Goal: Task Accomplishment & Management: Complete application form

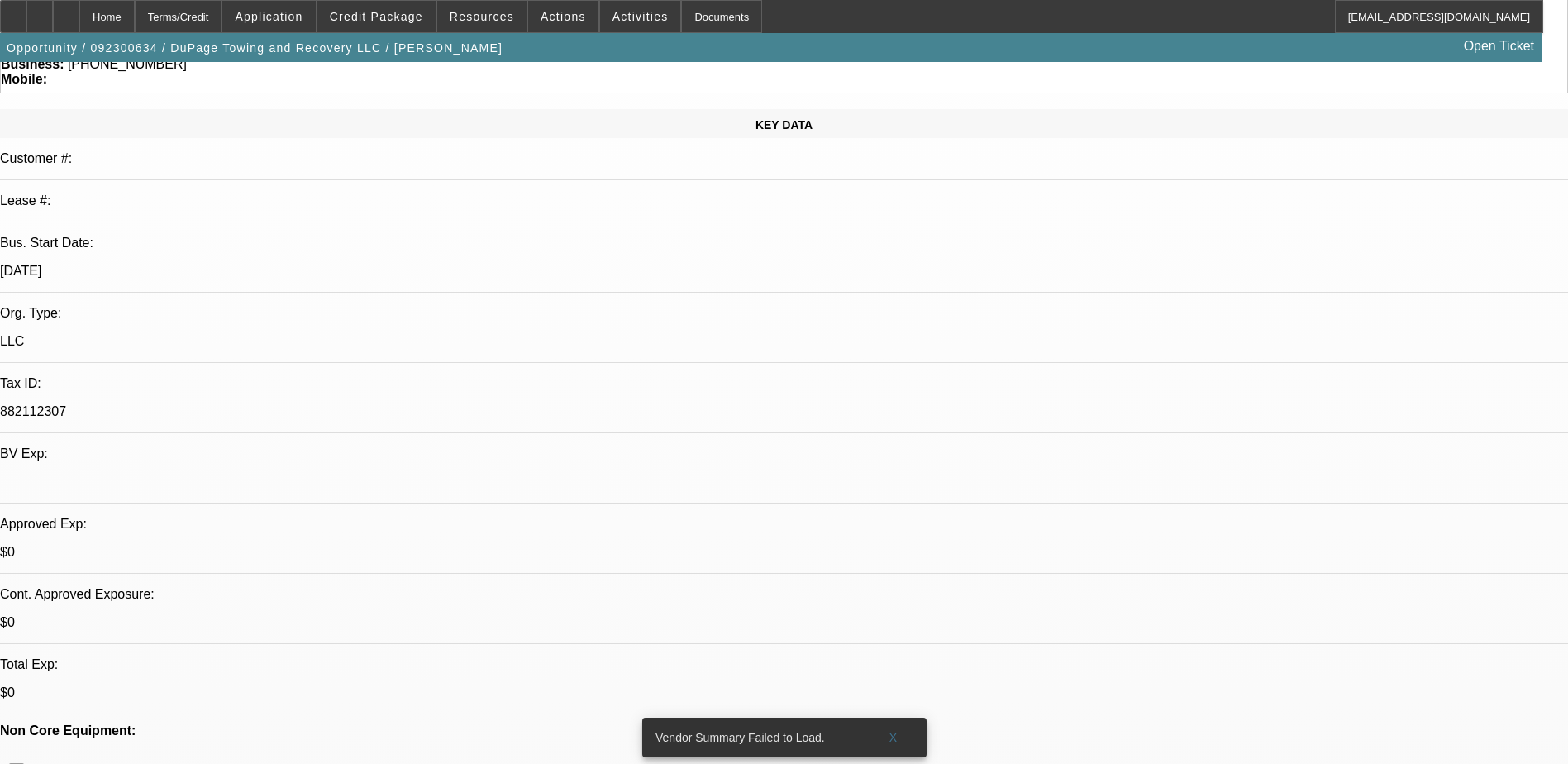
select select "0"
select select "2"
select select "0.1"
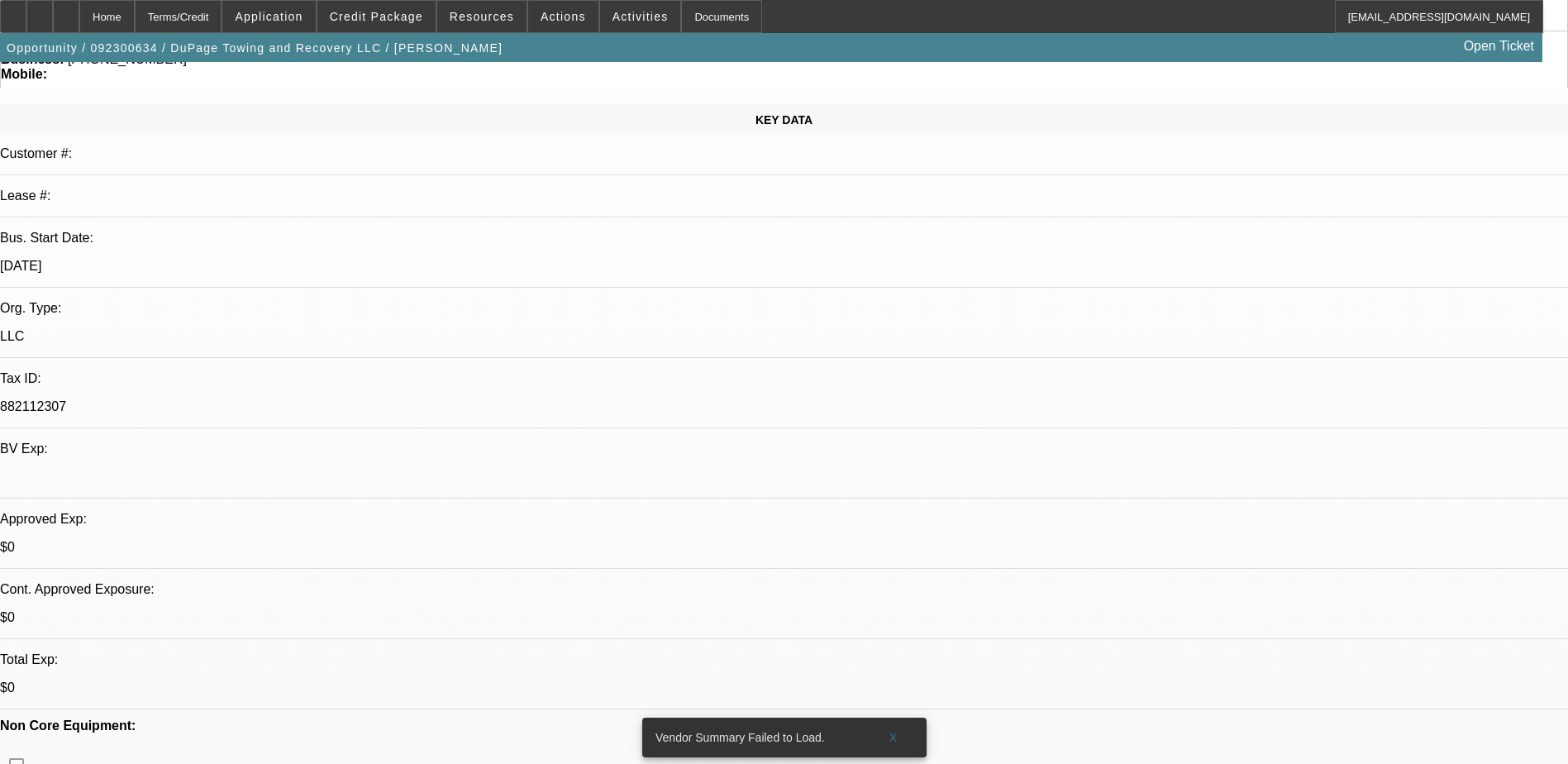
select select "1"
select select "2"
select select "4"
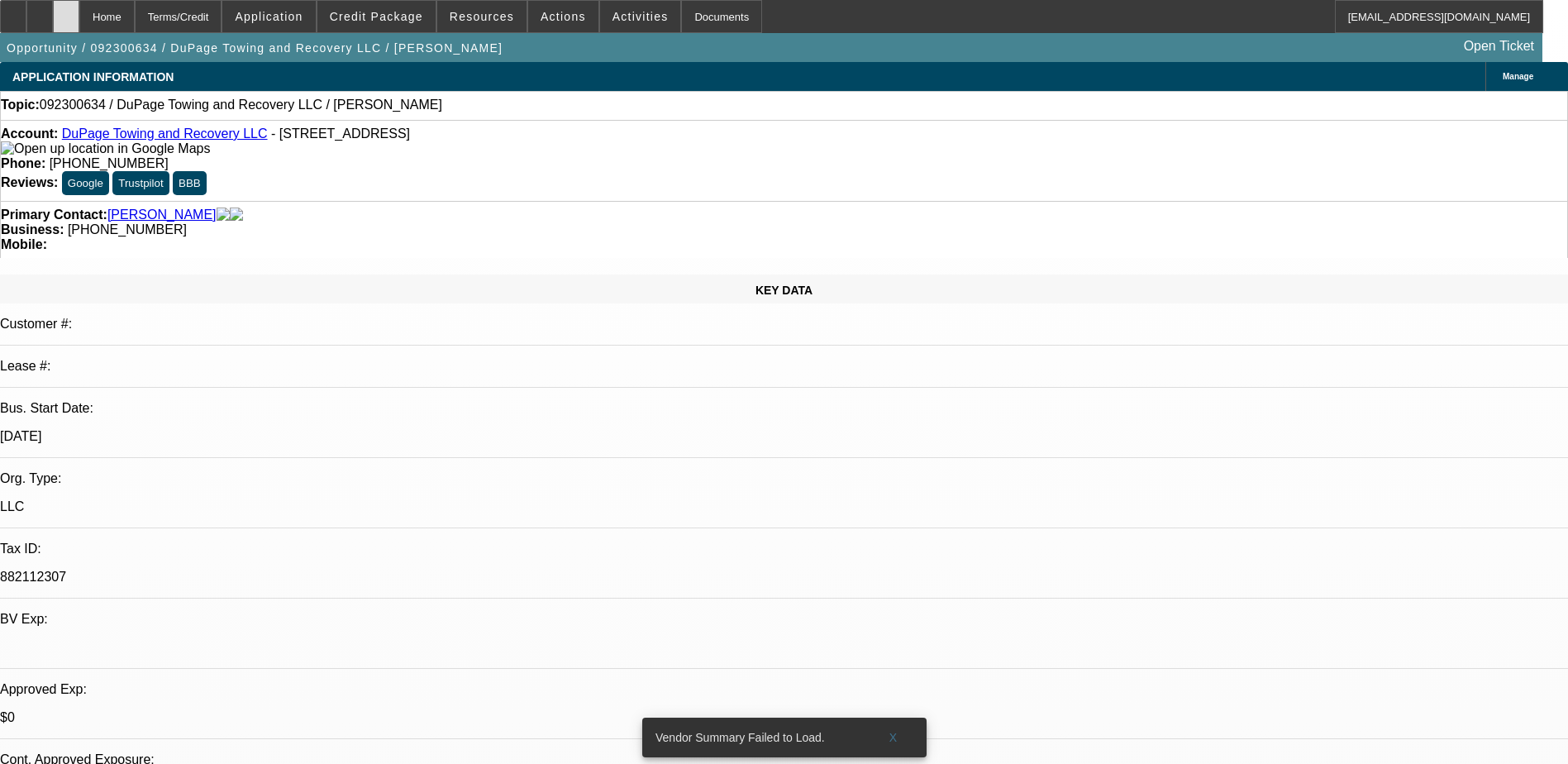
click at [79, 13] on div at bounding box center [66, 16] width 26 height 33
select select "0"
select select "2"
select select "0.1"
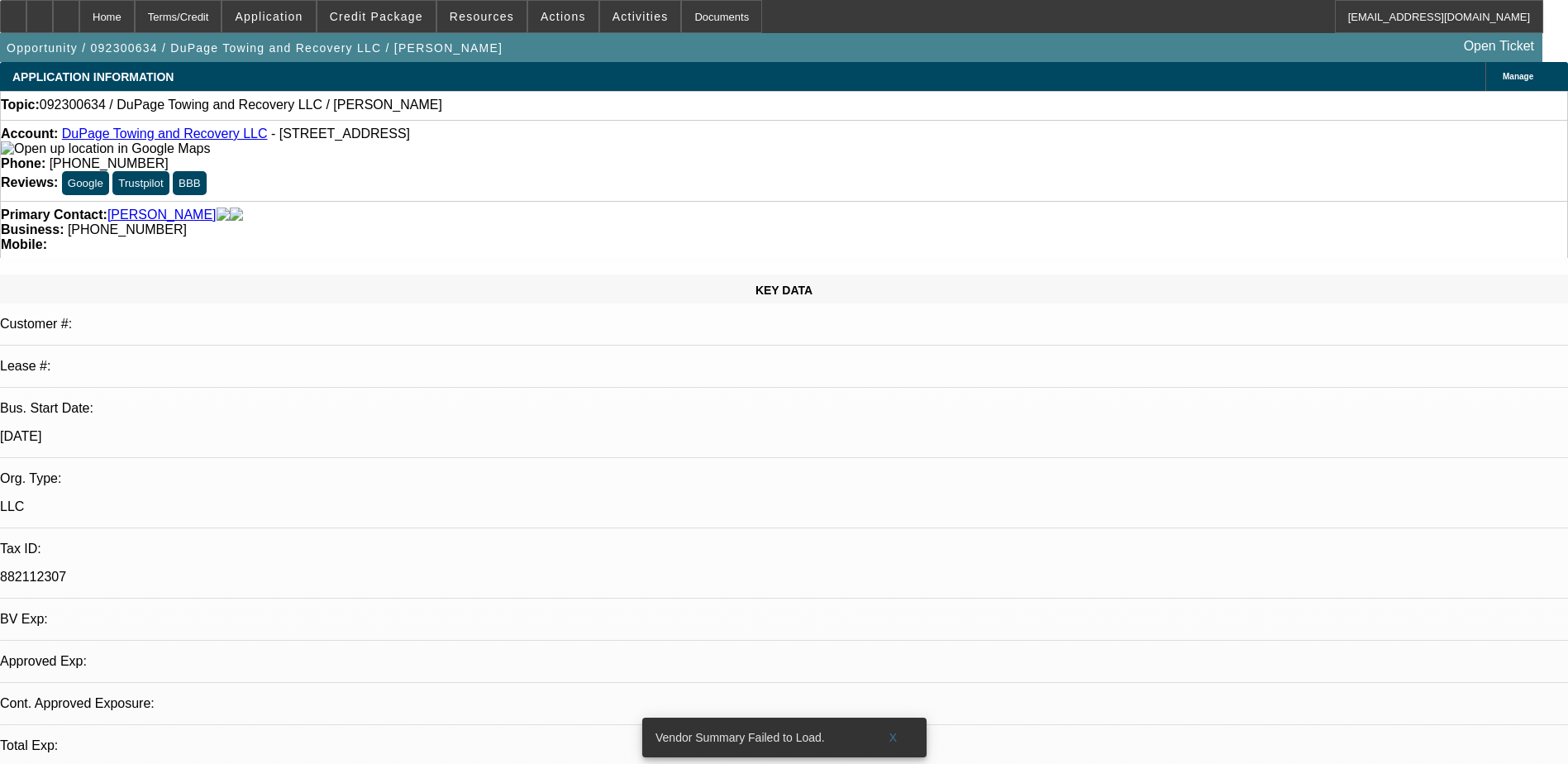
select select "4"
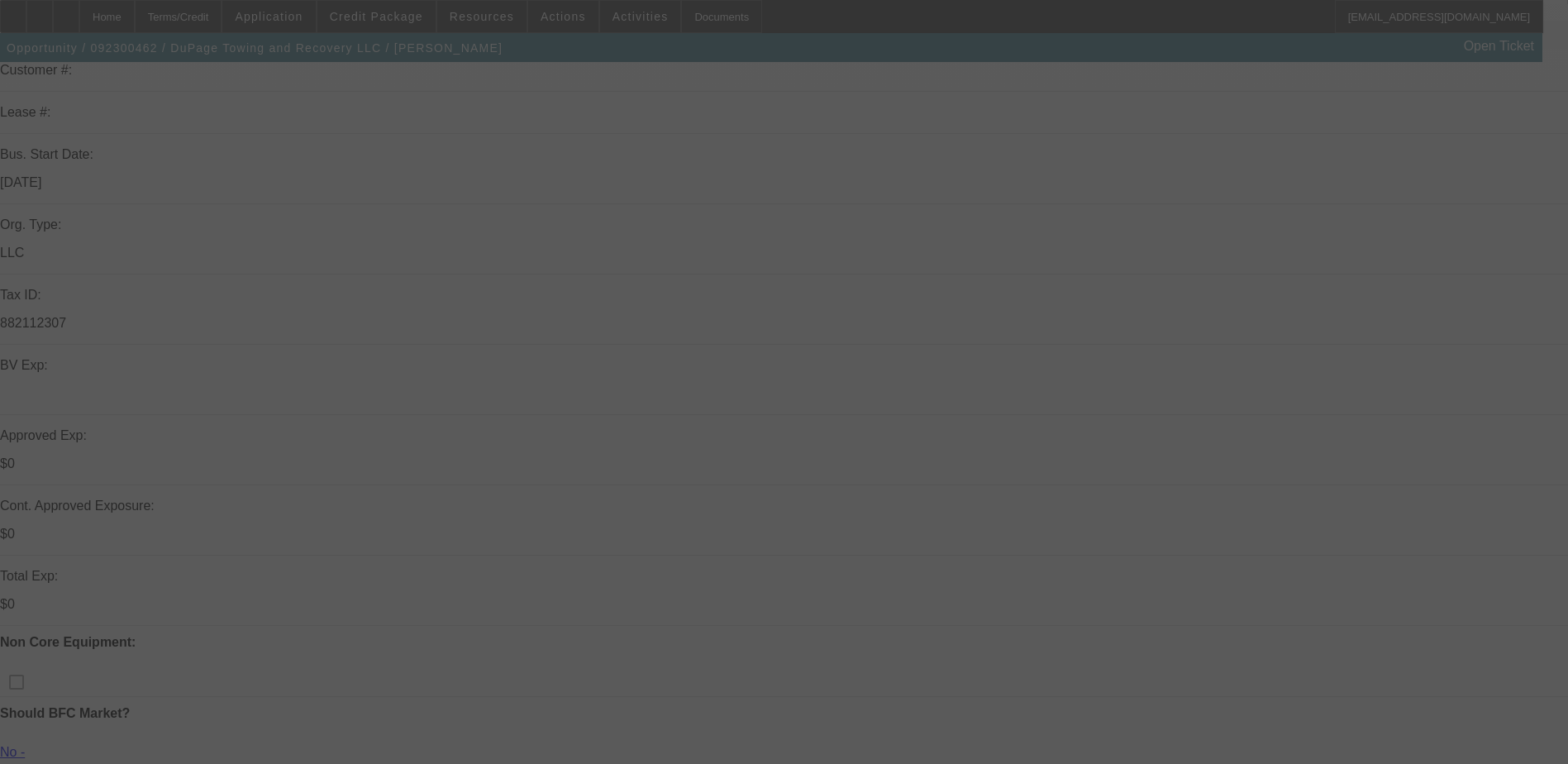
scroll to position [331, 0]
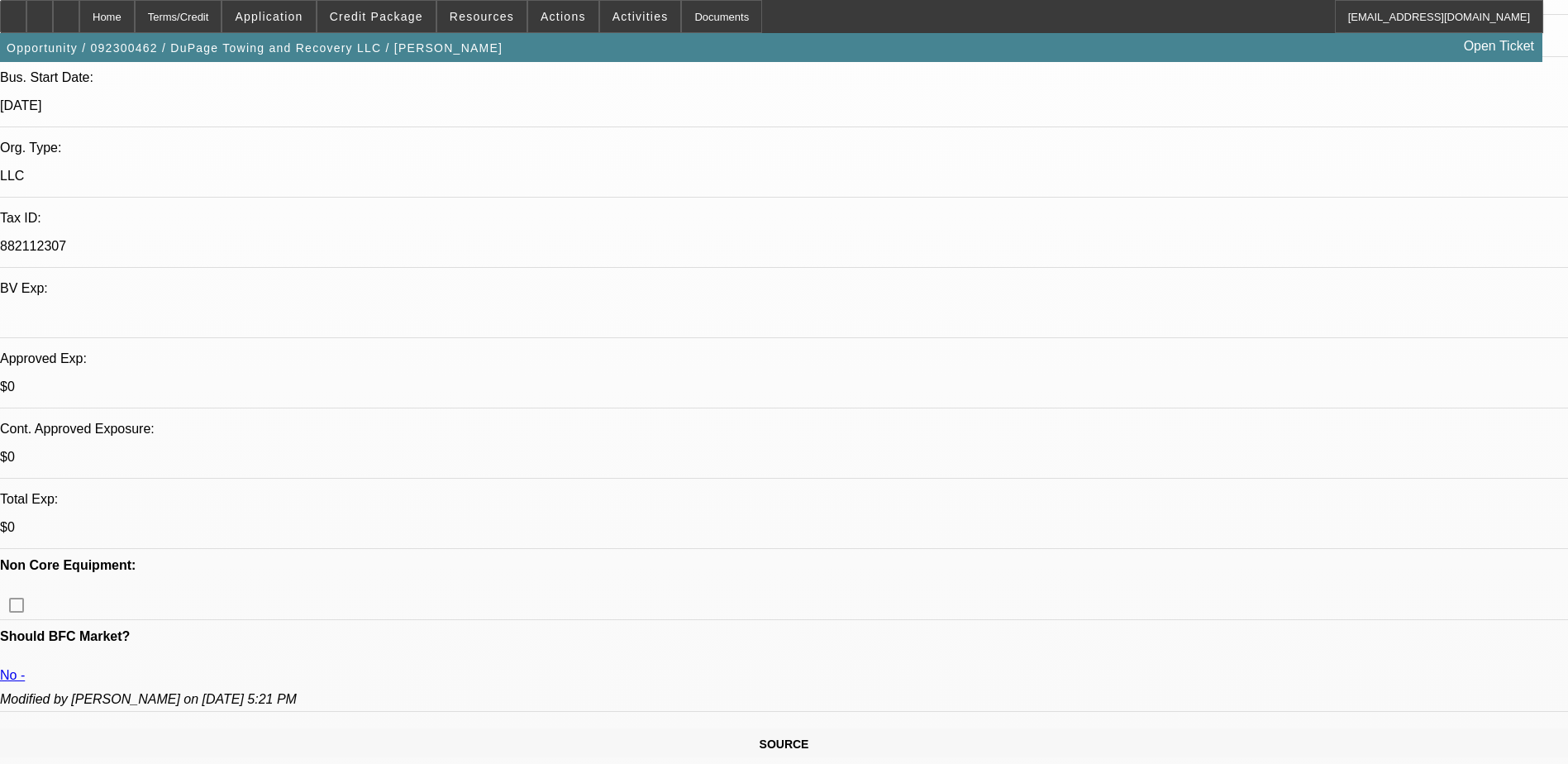
select select "0"
select select "0.1"
select select "0"
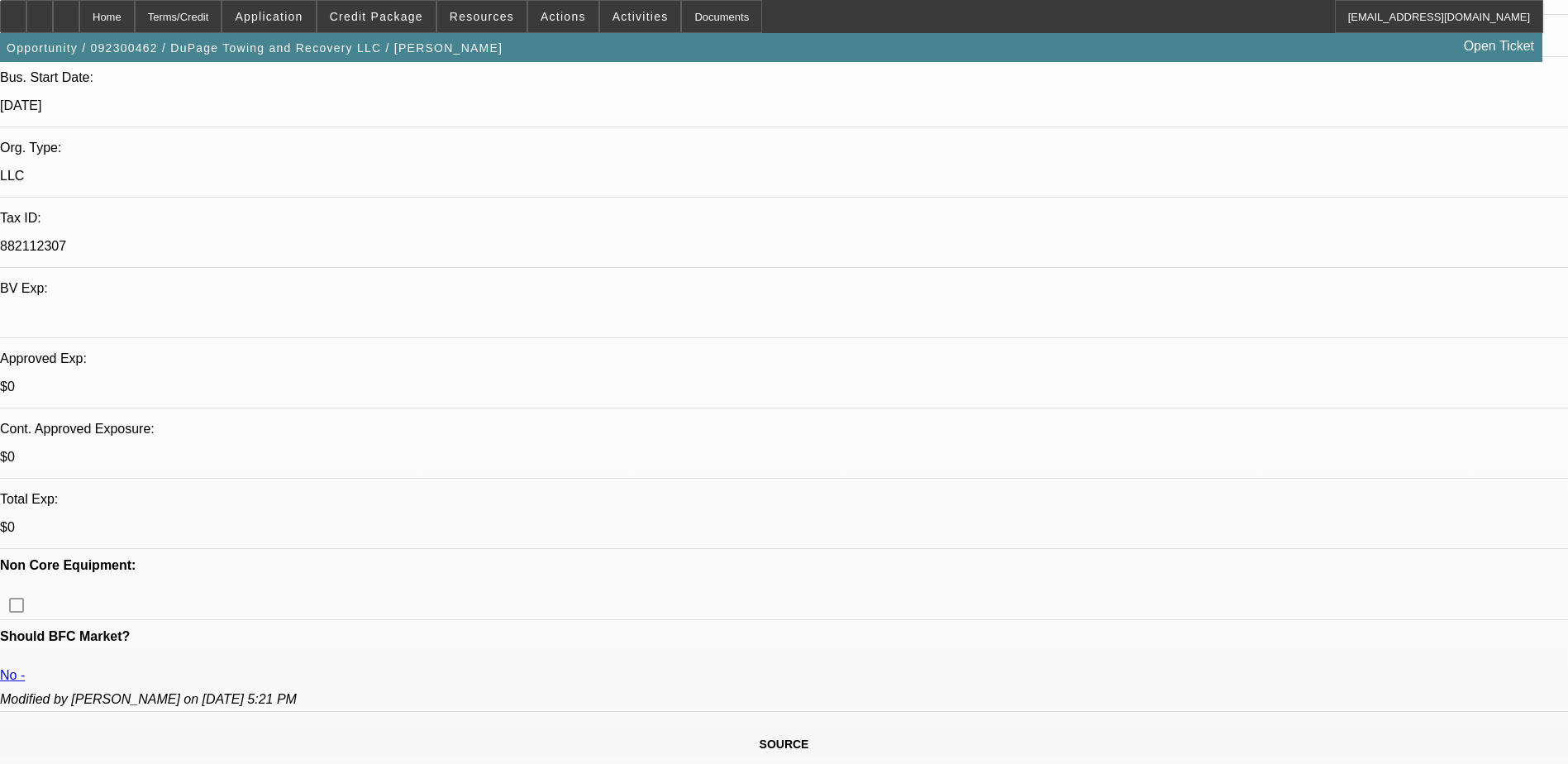
select select "0.1"
select select "0"
select select "0.1"
select select "0"
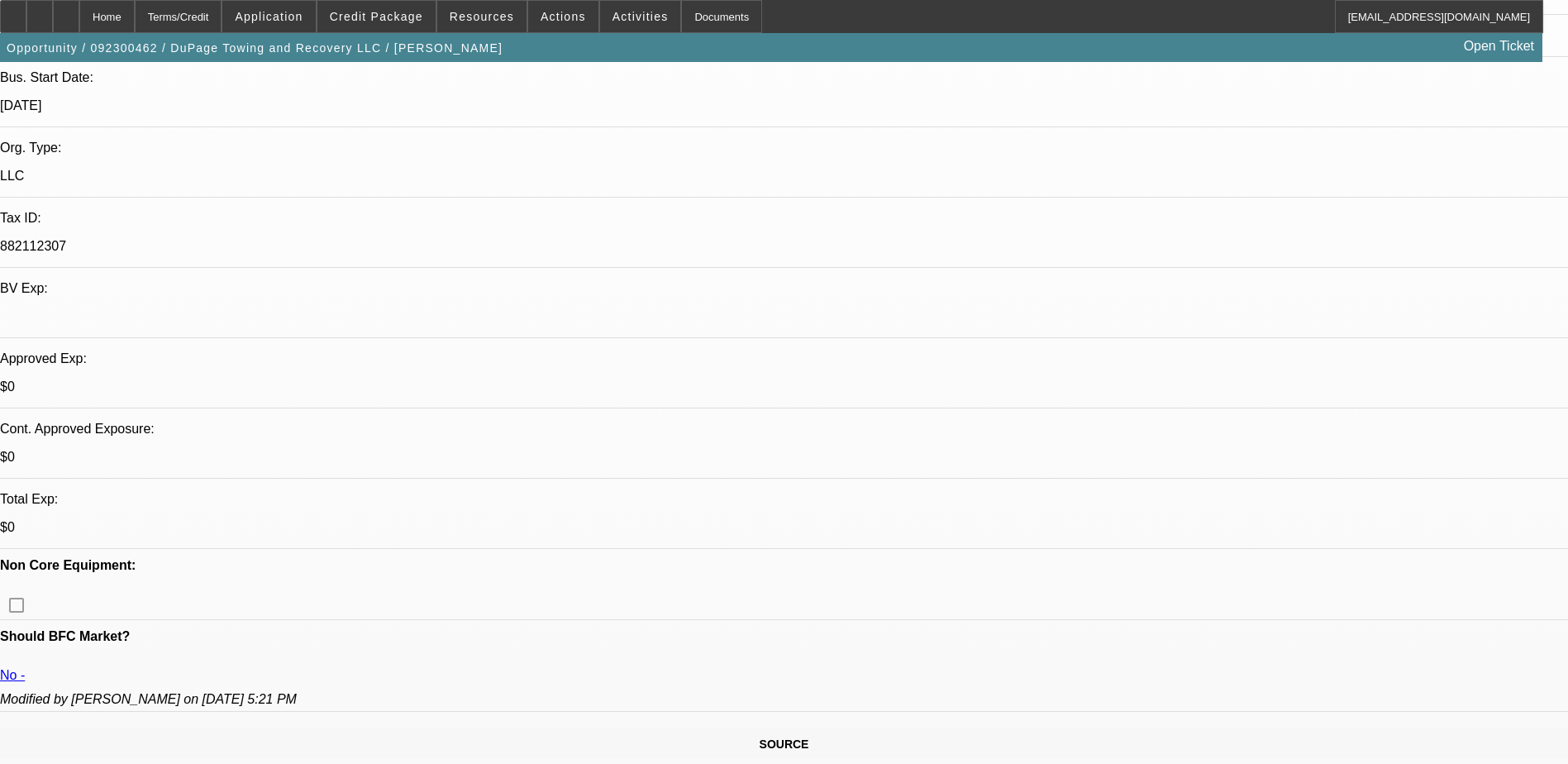
select select "0"
select select "0.1"
select select "1"
select select "4"
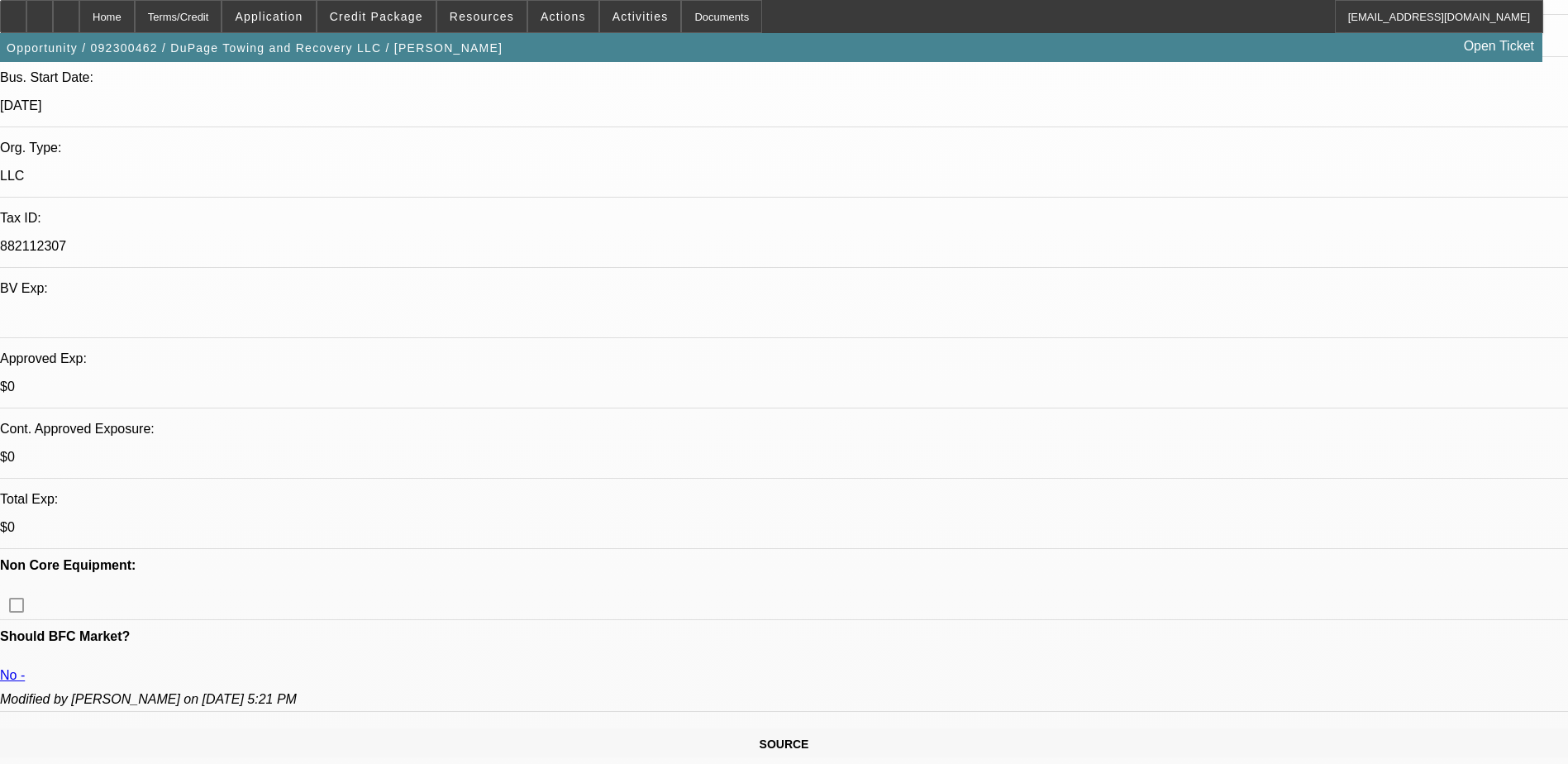
select select "1"
select select "4"
select select "1"
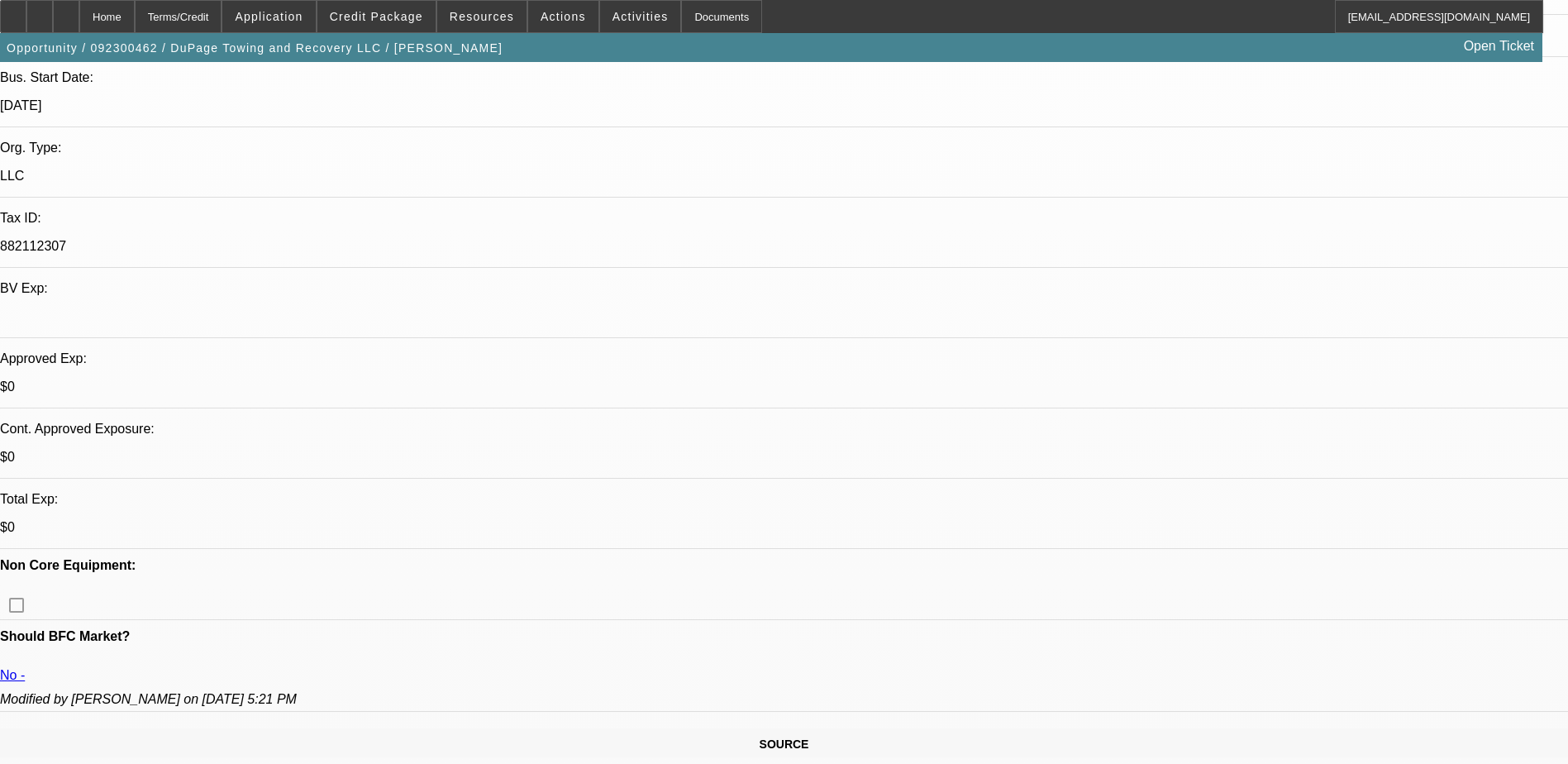
select select "4"
select select "1"
select select "4"
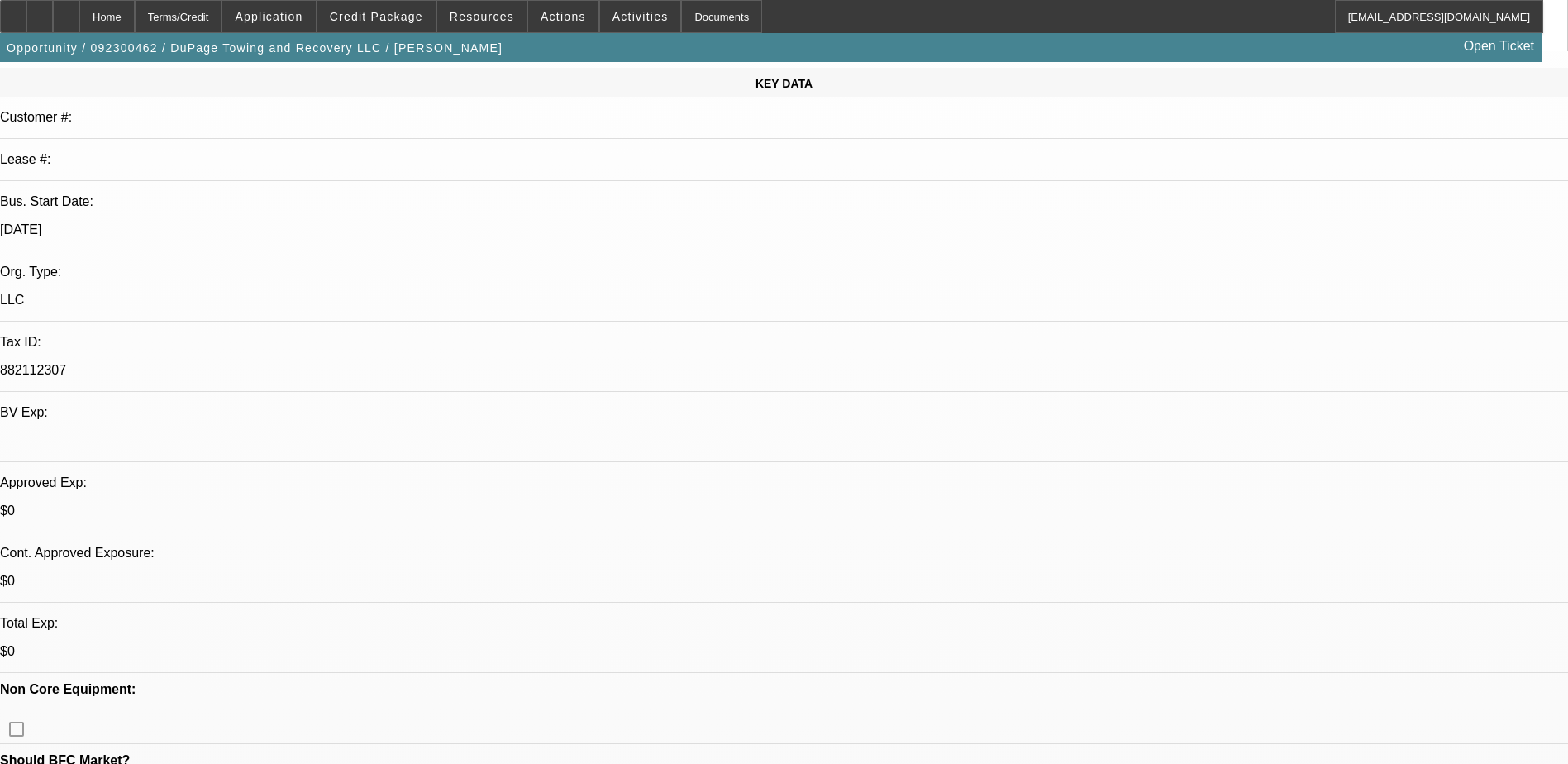
scroll to position [0, 0]
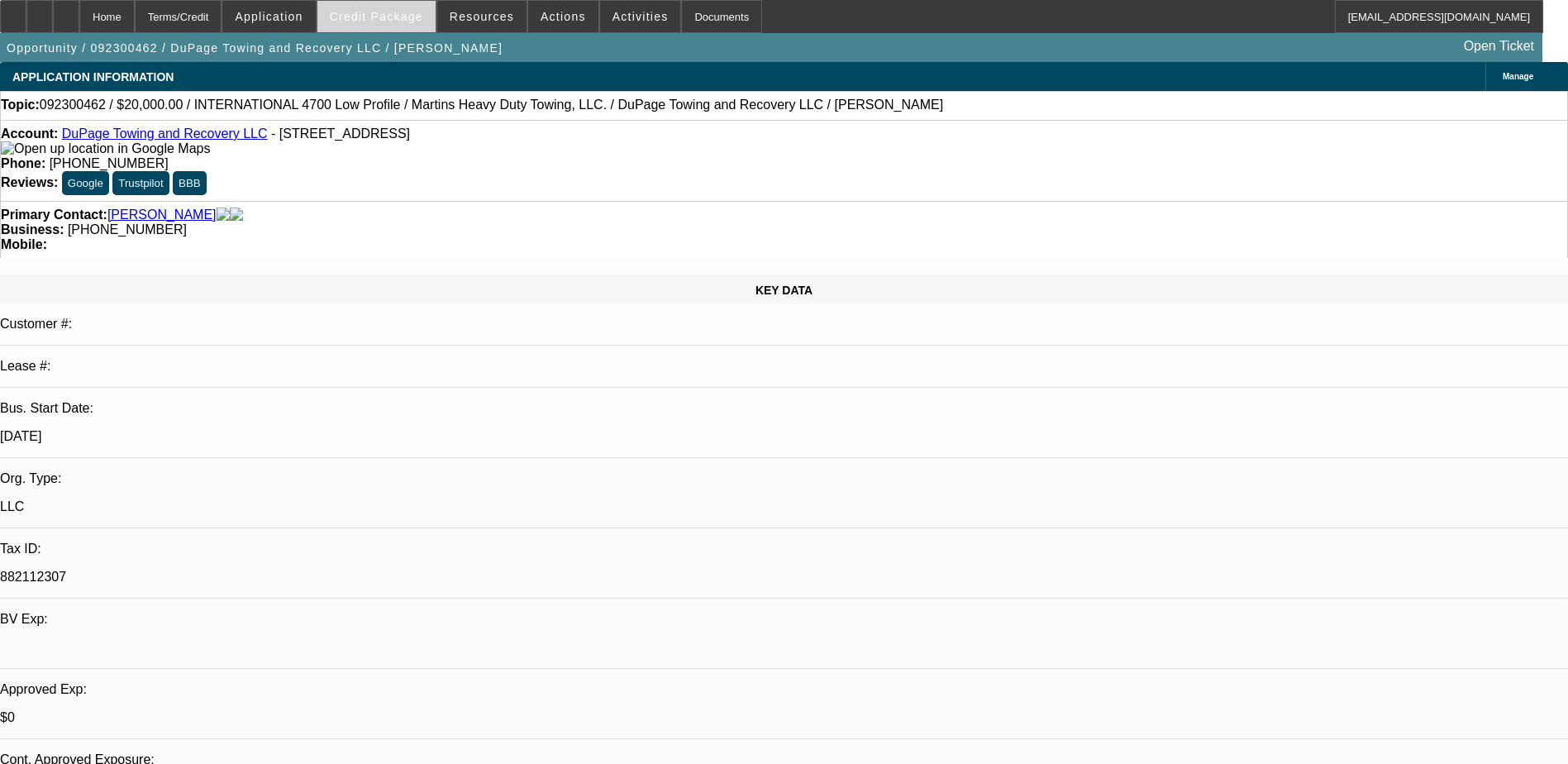
click at [397, 13] on span "Credit Package" at bounding box center [376, 17] width 93 height 13
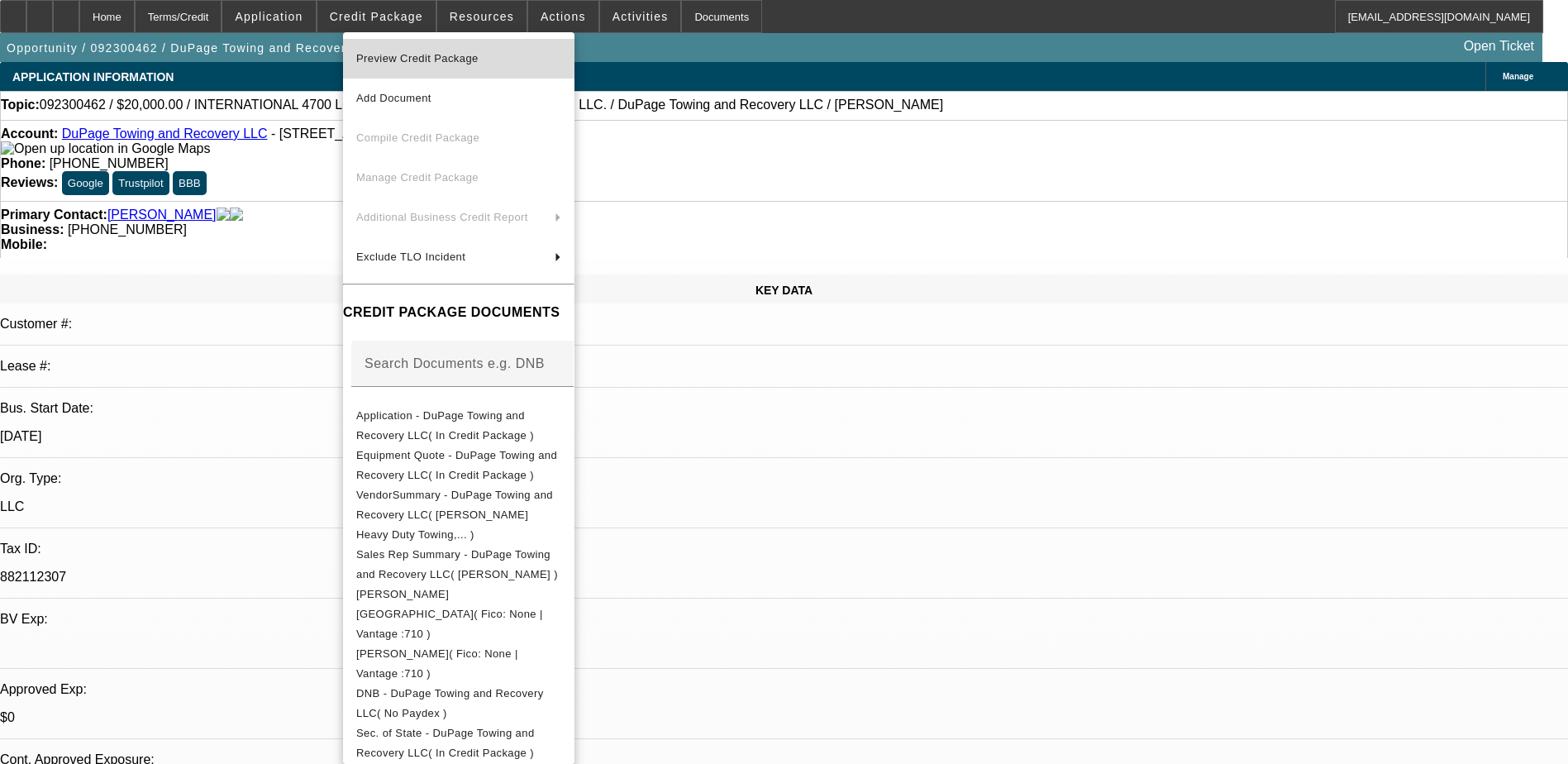
click at [536, 56] on span "Preview Credit Package" at bounding box center [458, 59] width 205 height 20
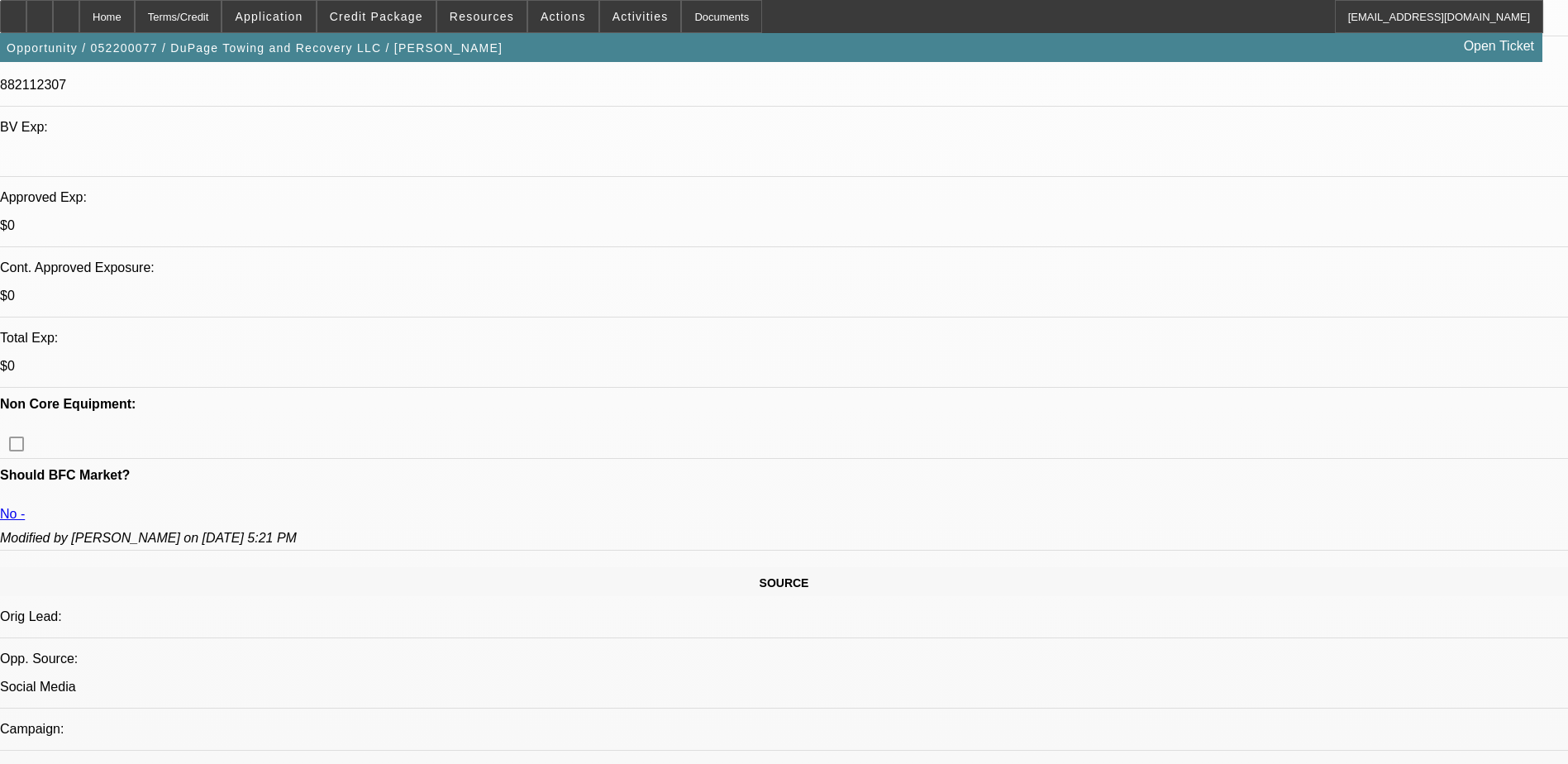
select select "0.2"
select select "0"
select select "0.1"
select select "0.2"
select select "2"
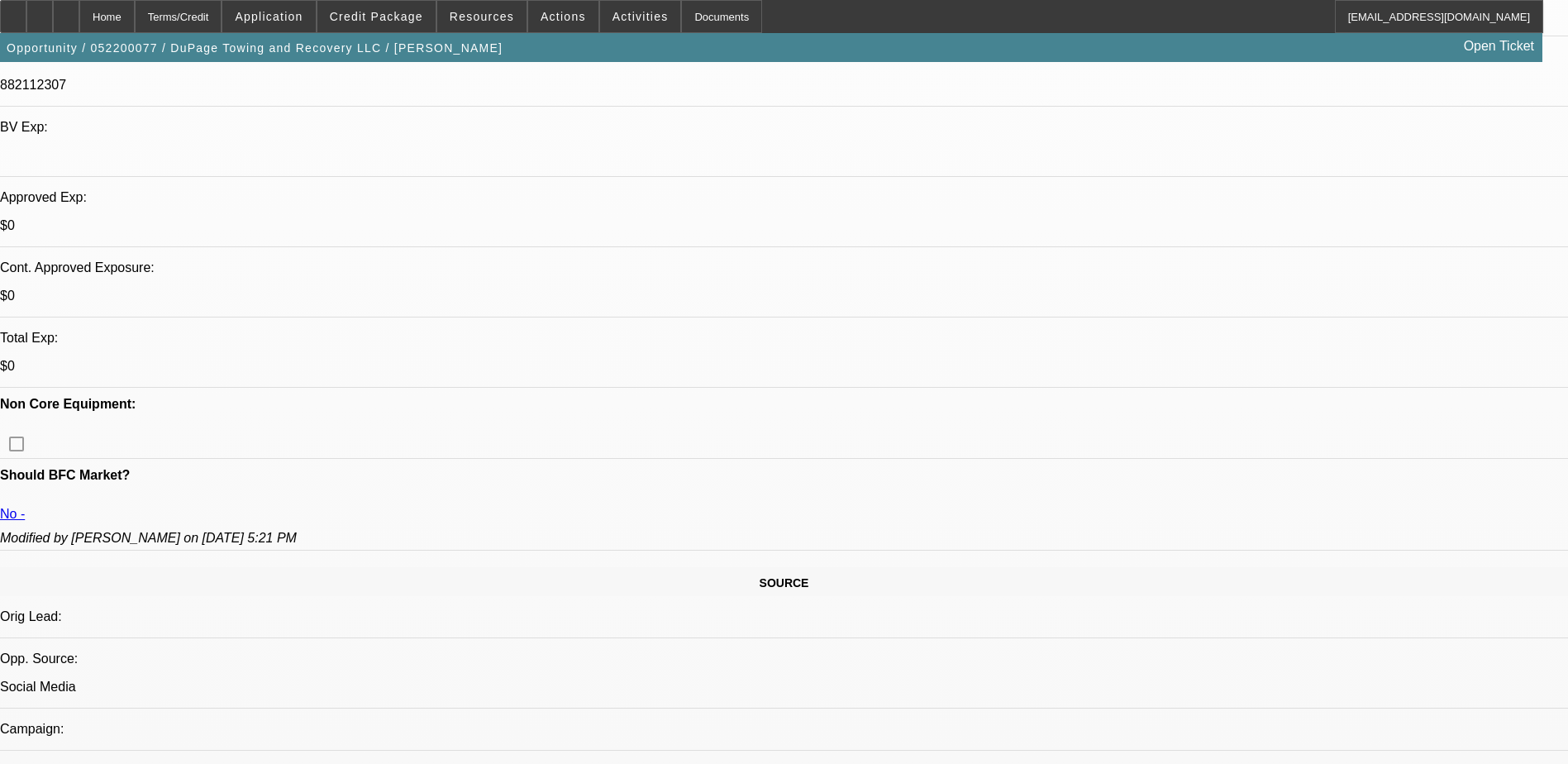
select select "0.1"
select select "0.15"
select select "2"
select select "0.1"
select select "0.15"
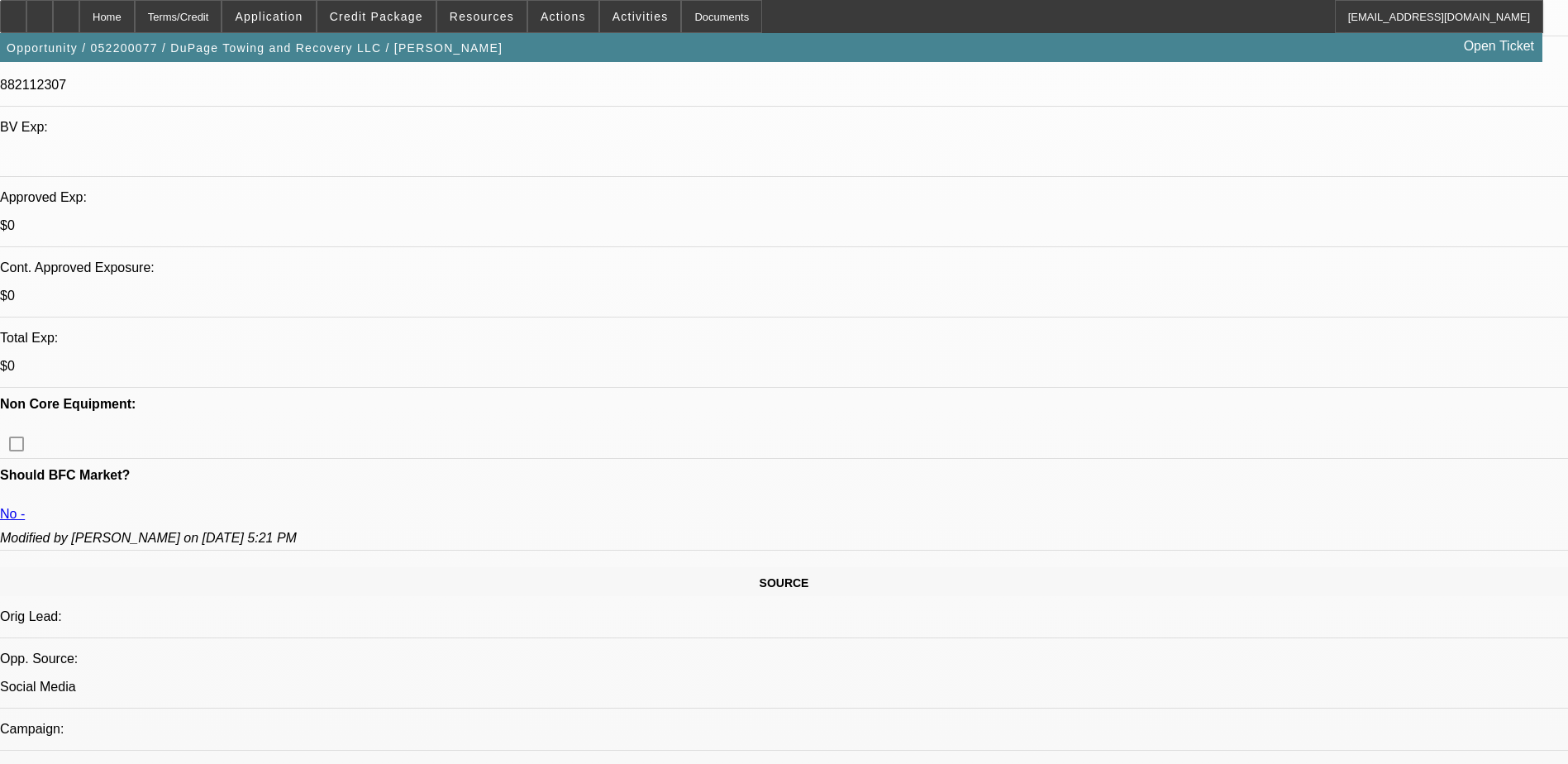
select select "2"
select select "0.1"
select select "1"
select select "4"
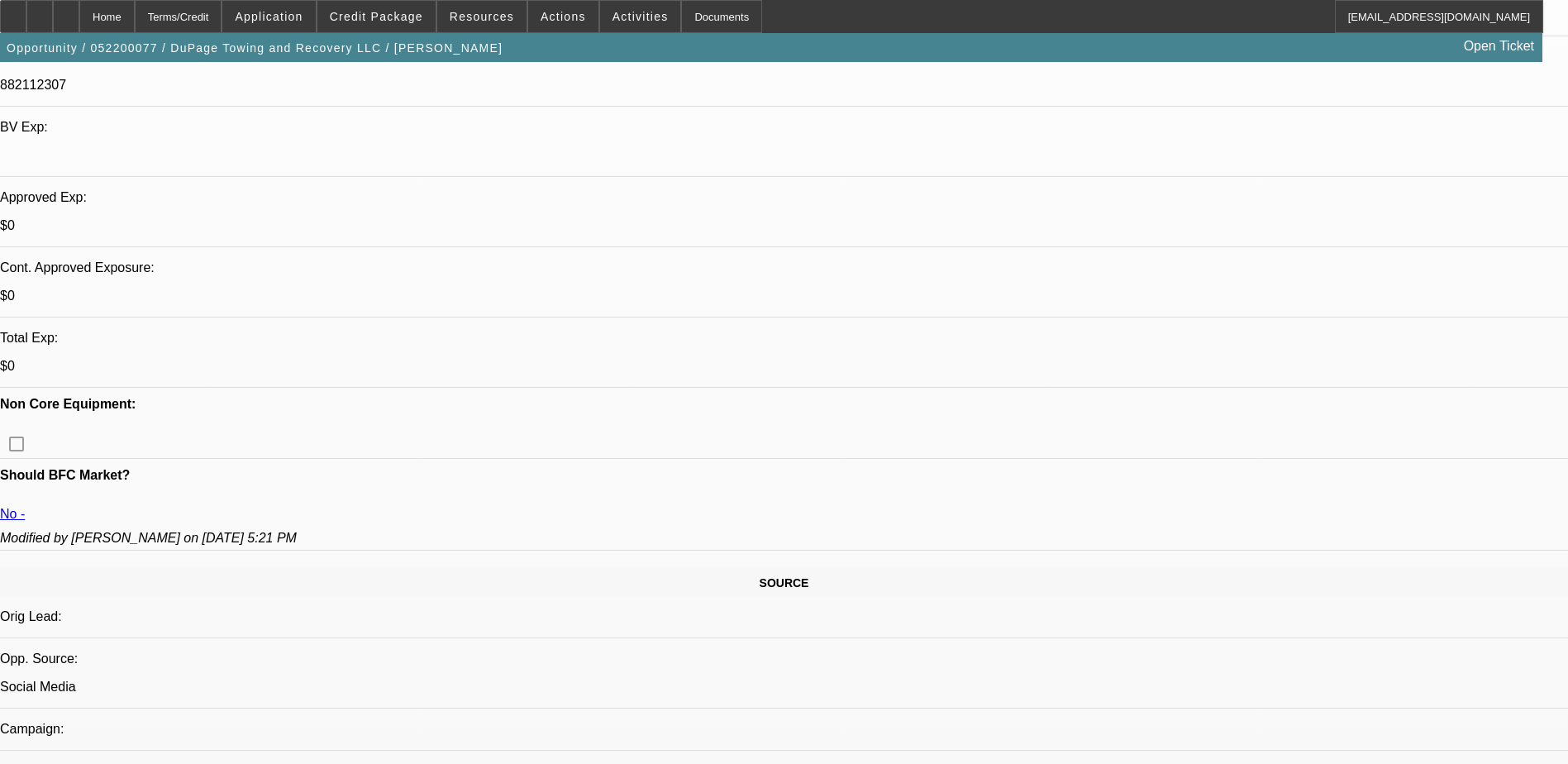
select select "1"
select select "2"
select select "4"
select select "1"
select select "2"
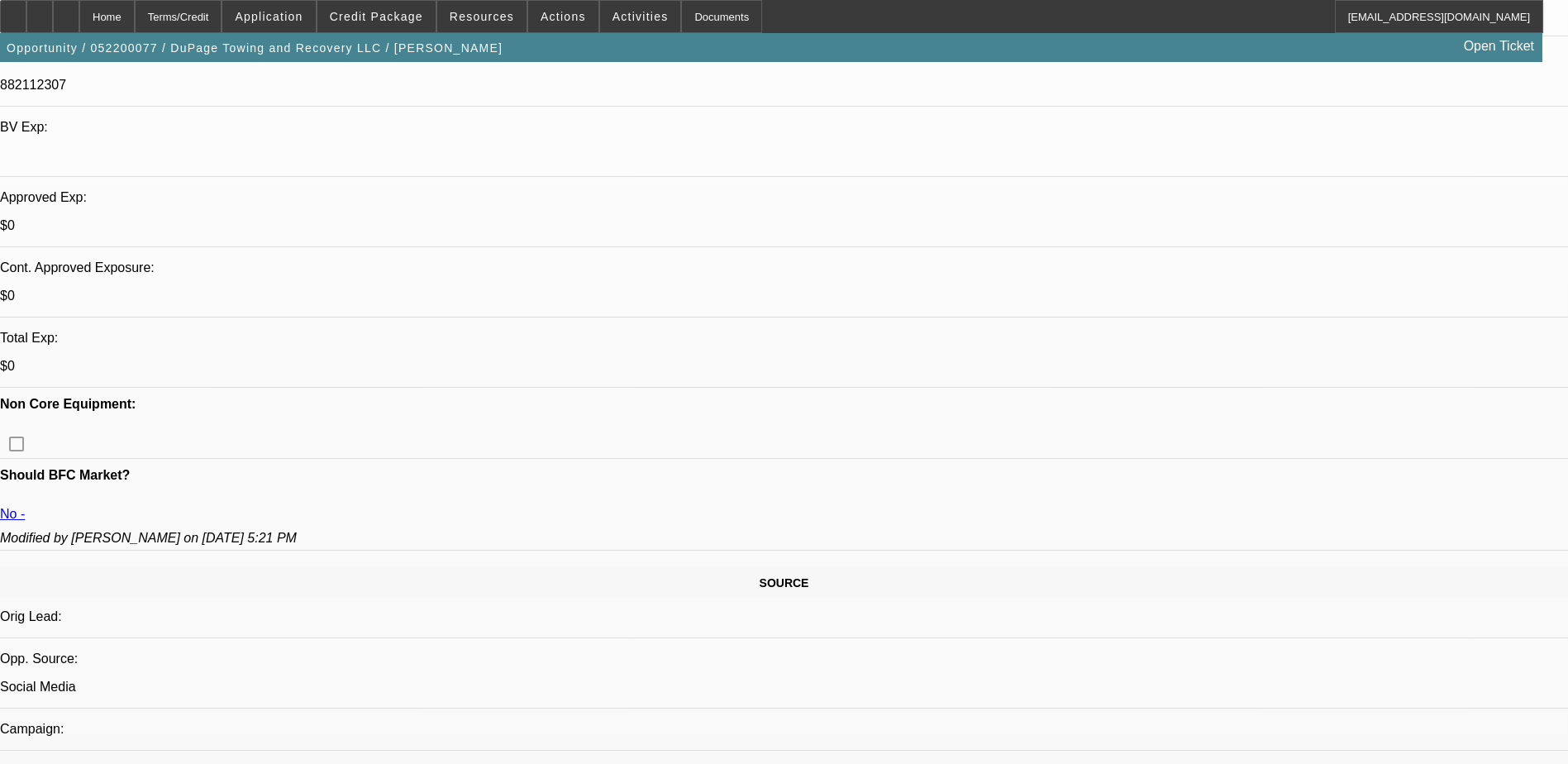
select select "4"
select select "1"
select select "2"
select select "4"
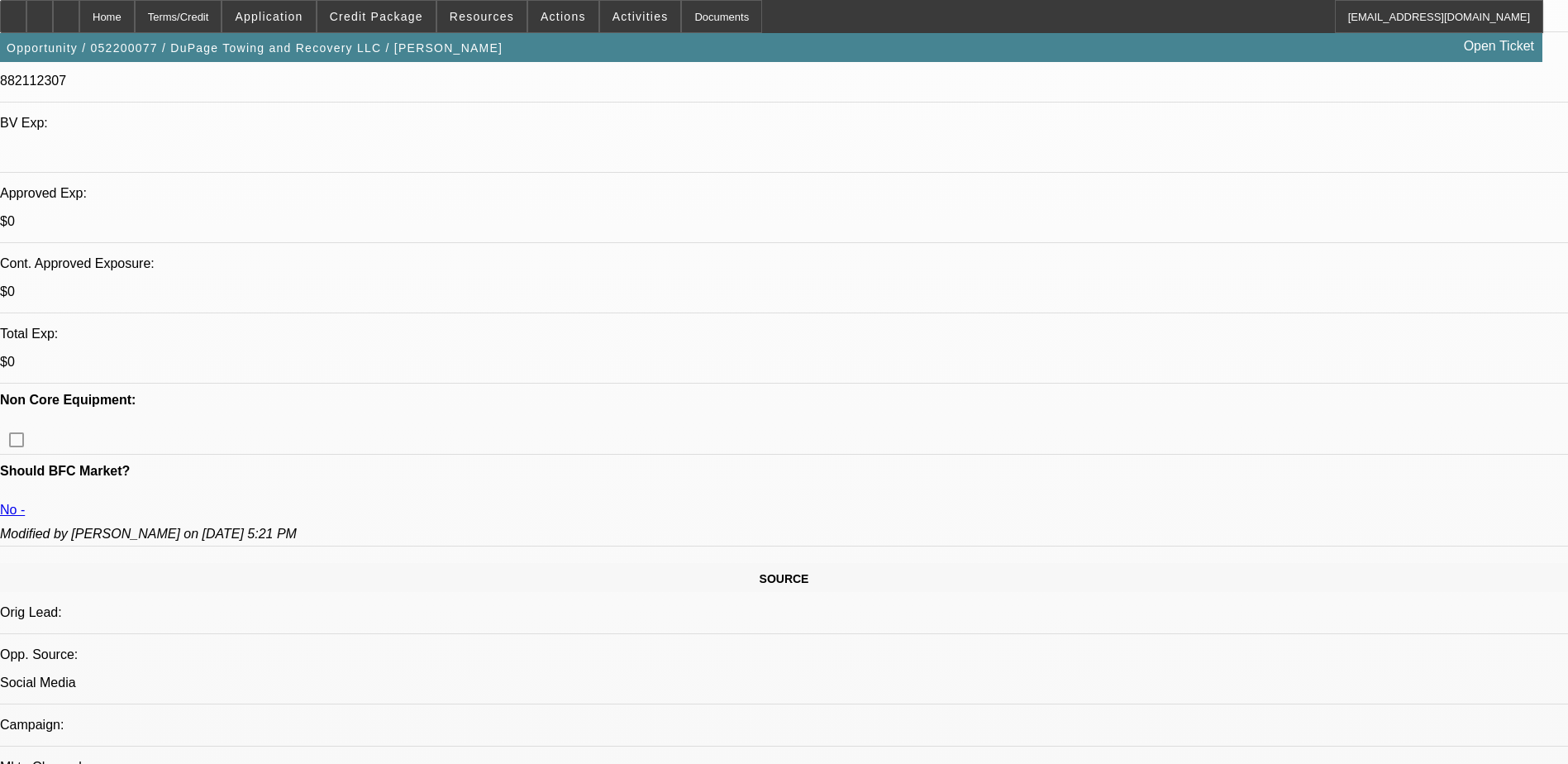
scroll to position [661, 0]
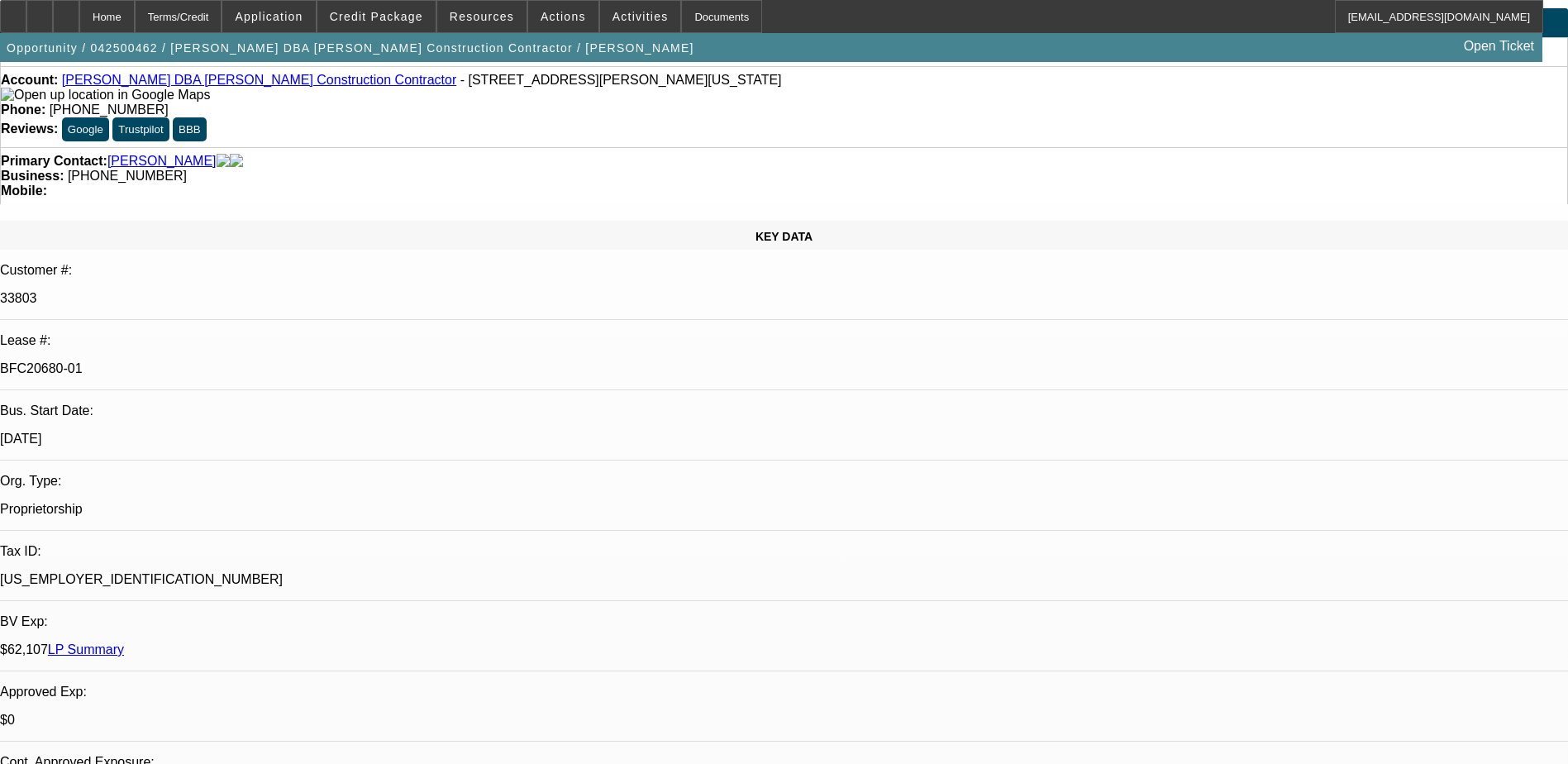
select select "0"
select select "2"
select select "0.1"
select select "0"
select select "2"
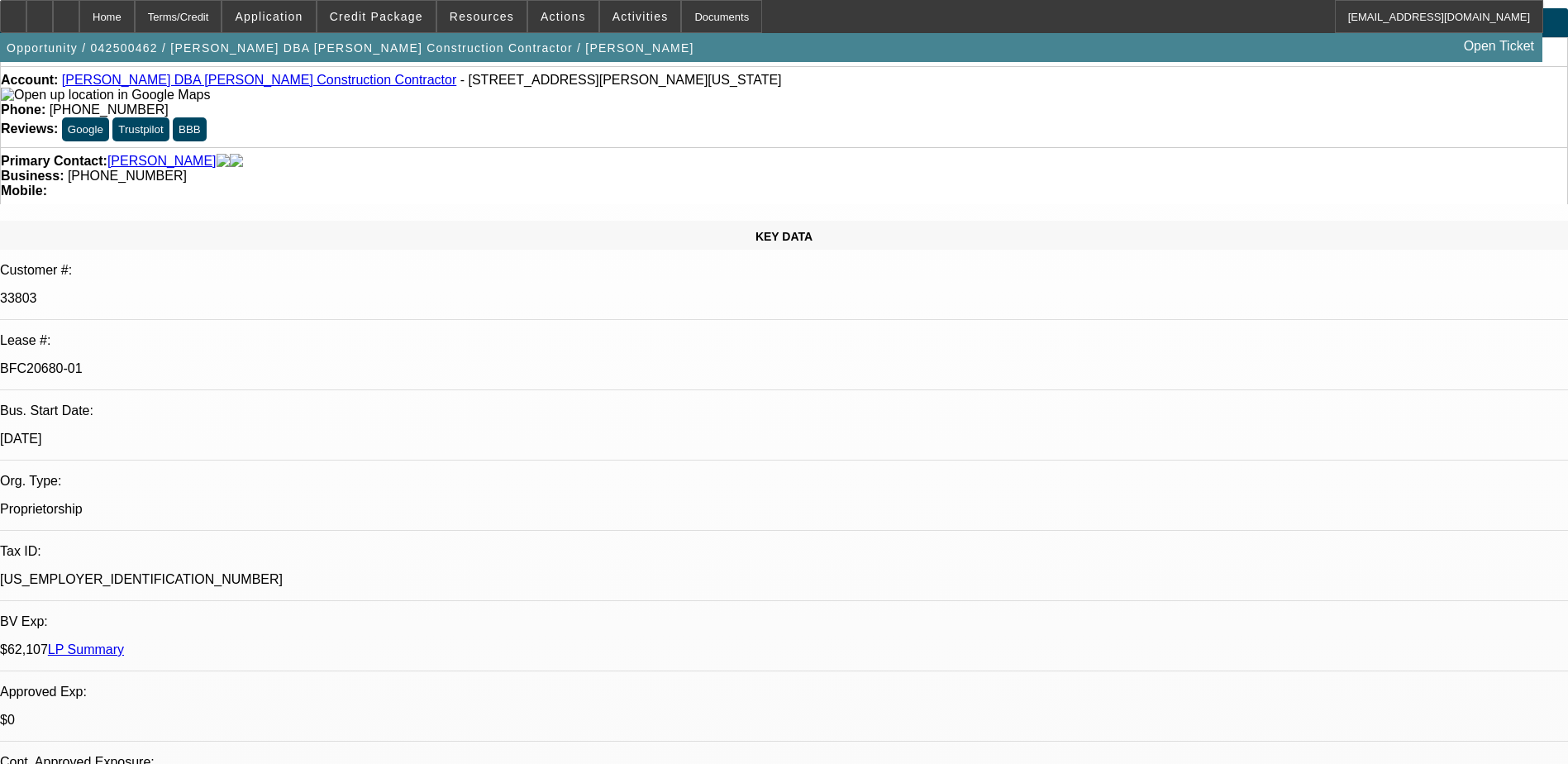
select select "0.1"
select select "0"
select select "2"
select select "0.1"
select select "0"
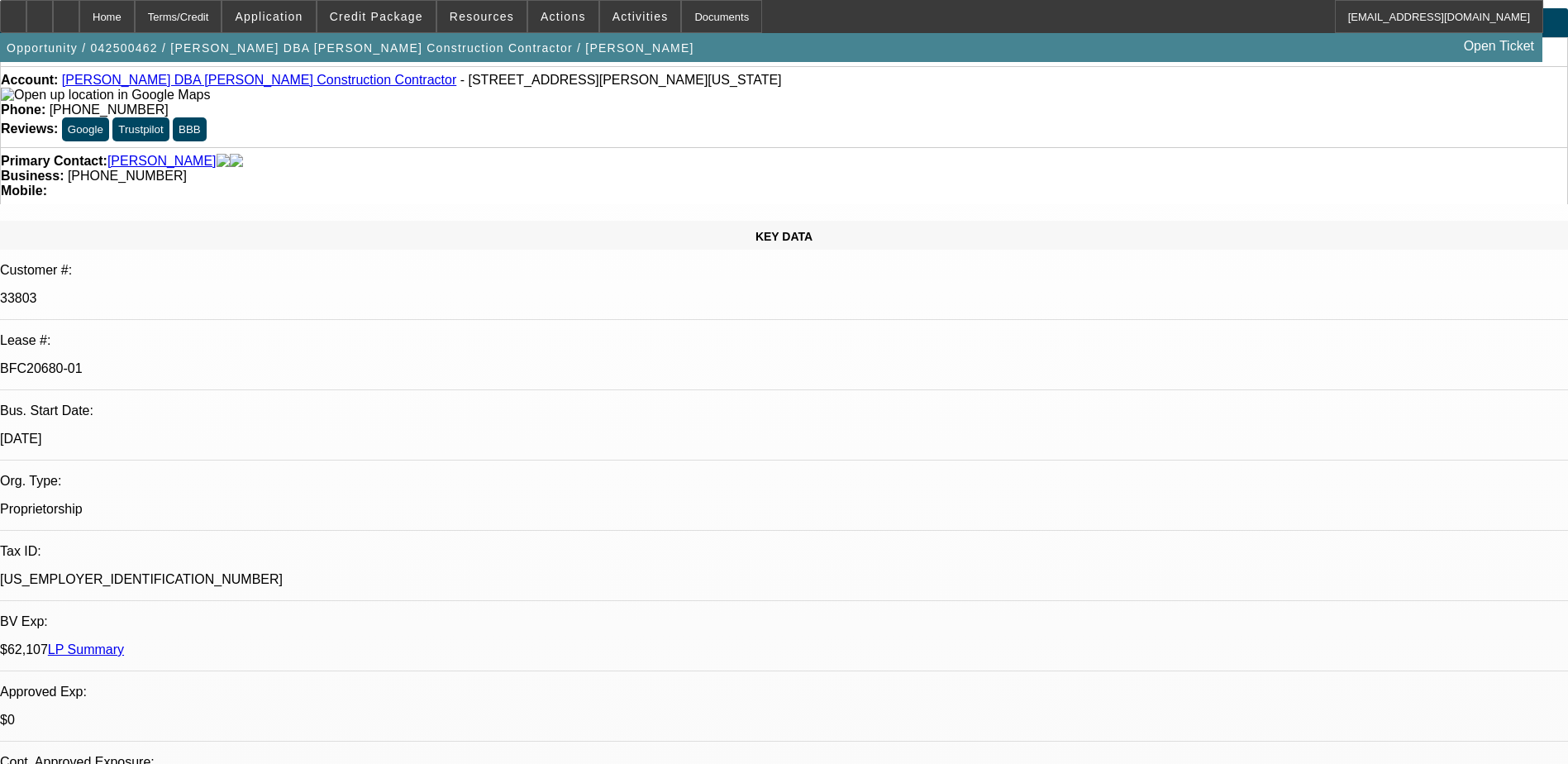
select select "2"
select select "0.1"
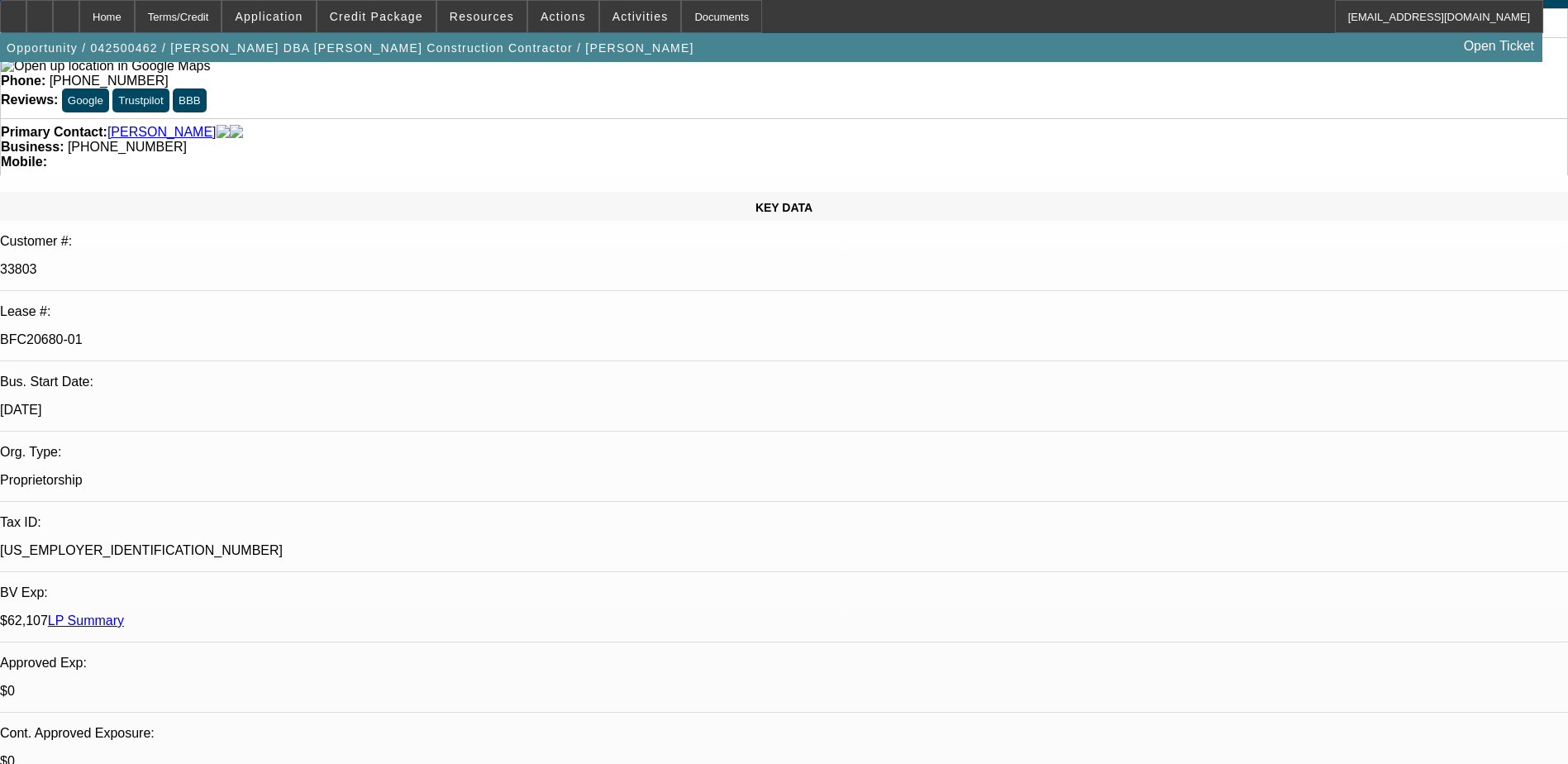
select select "1"
select select "2"
select select "4"
select select "1"
select select "2"
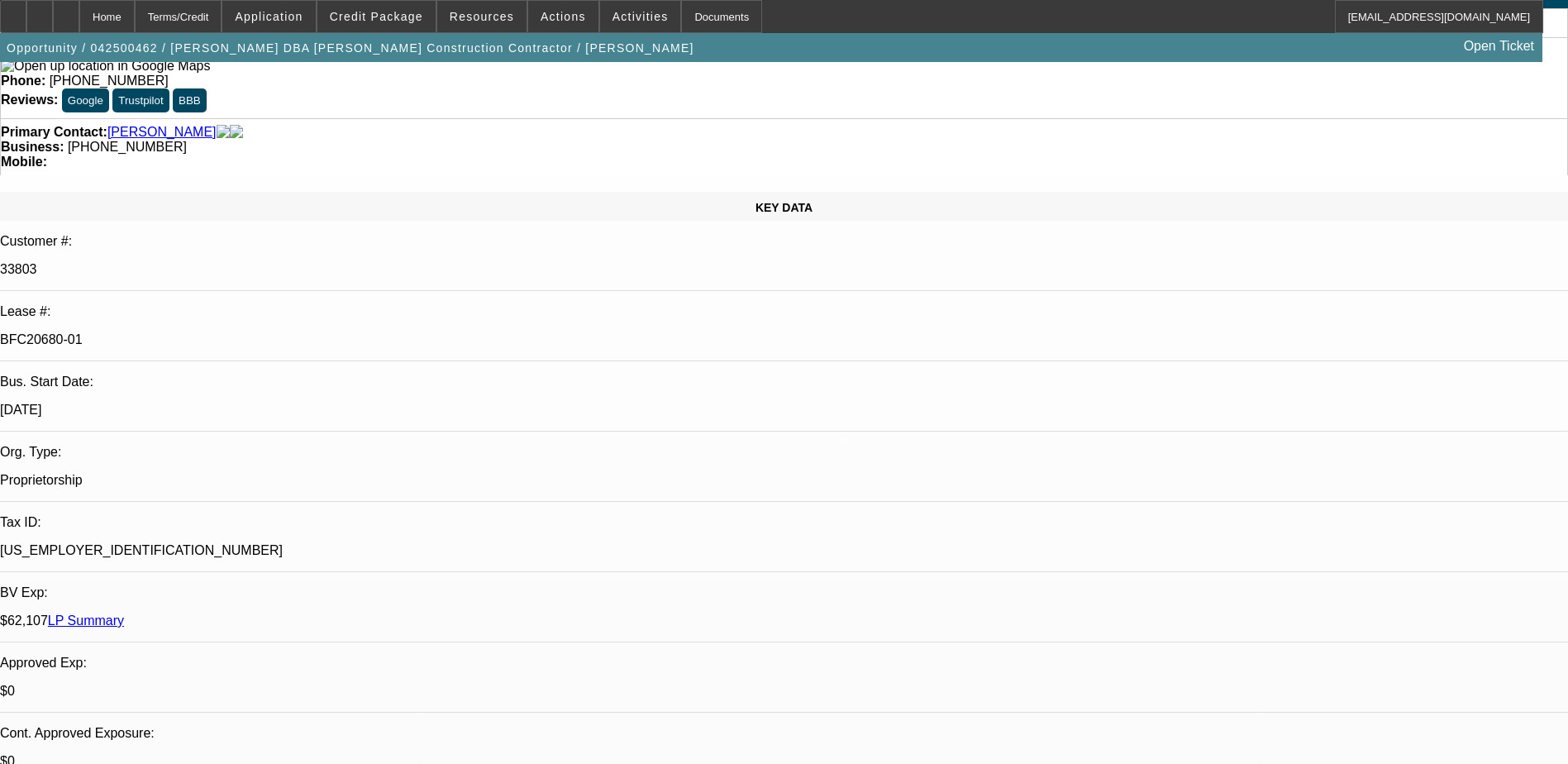
select select "4"
select select "1"
select select "2"
select select "4"
select select "1"
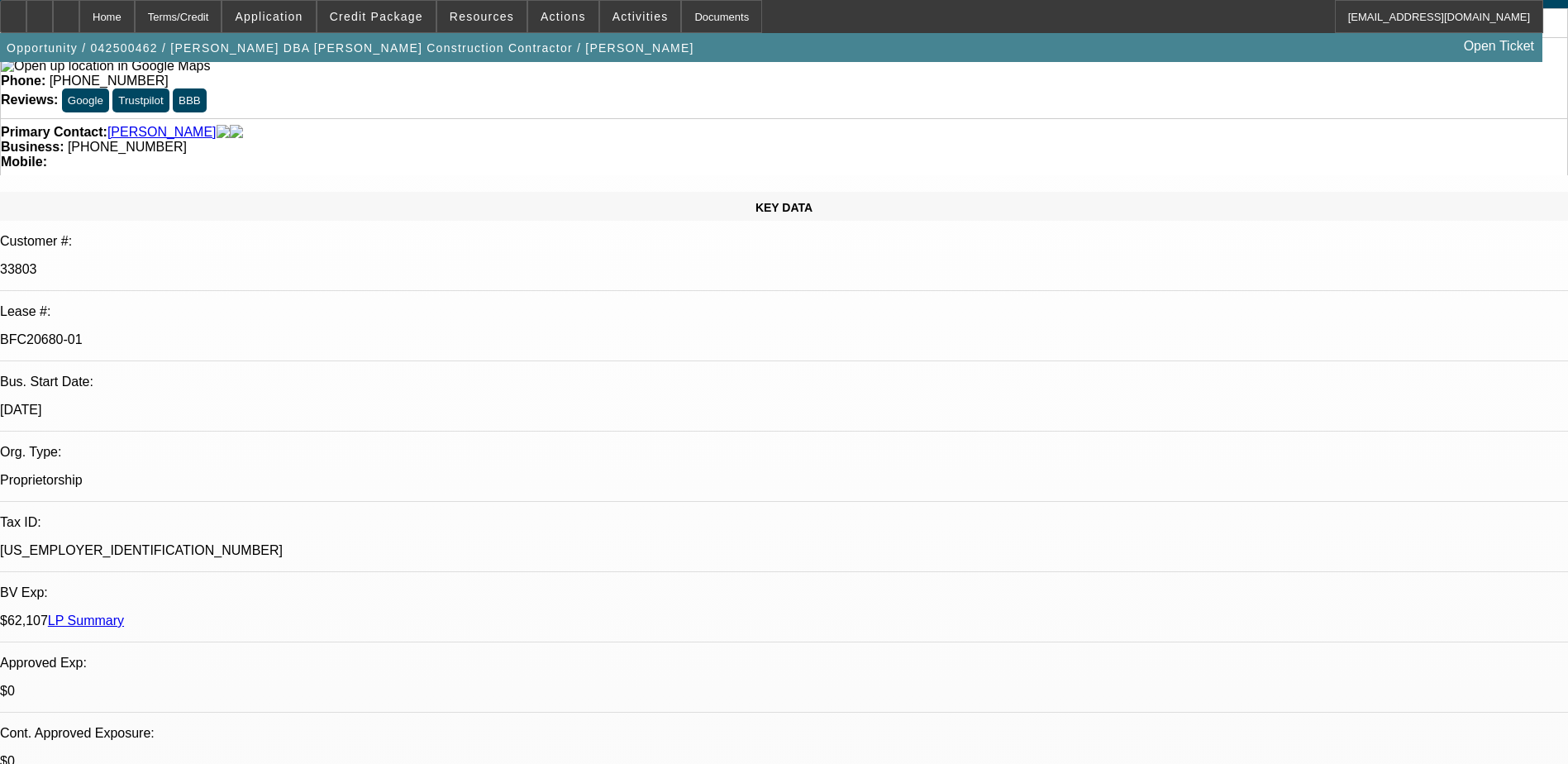
select select "2"
select select "4"
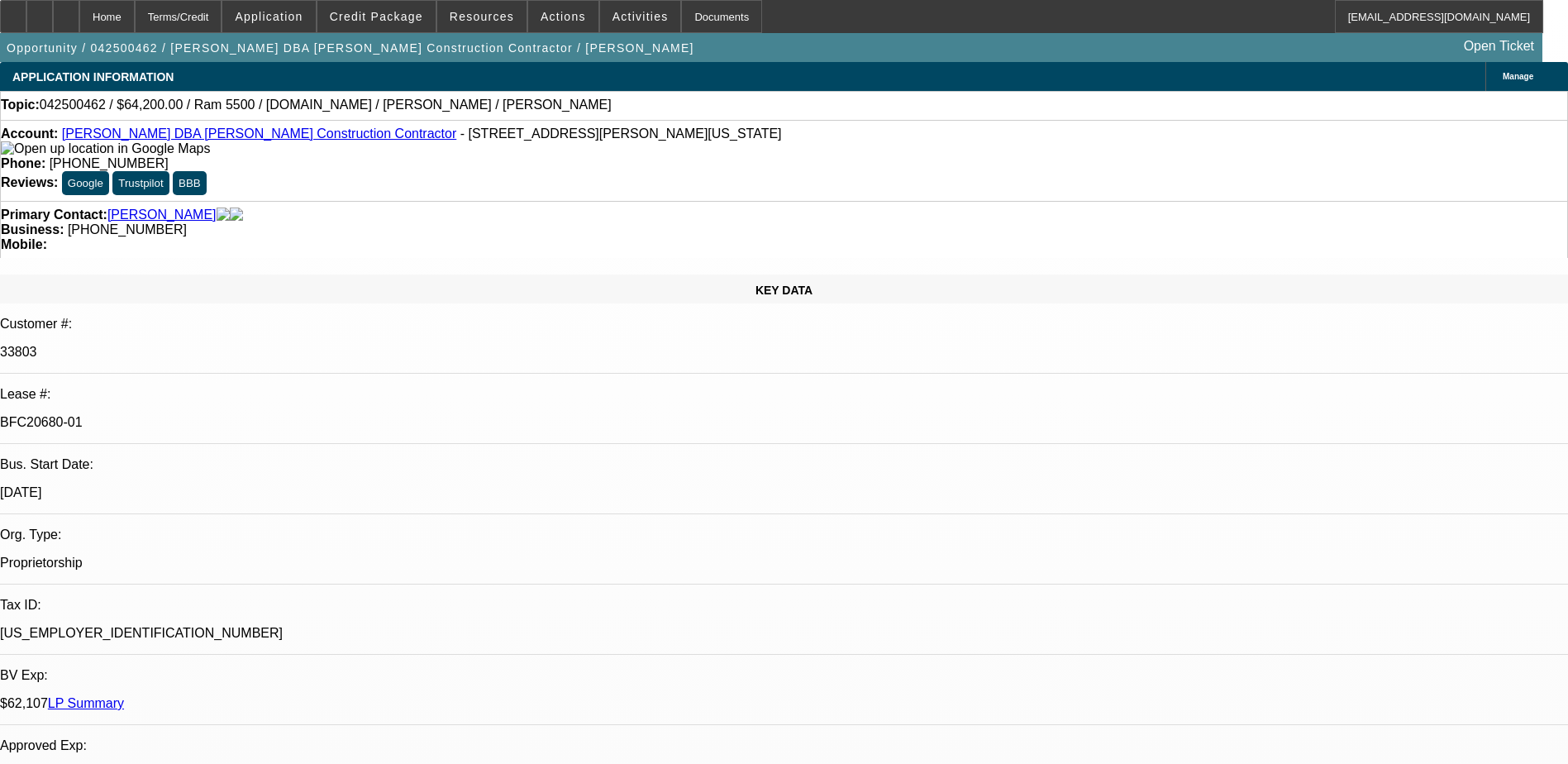
drag, startPoint x: 872, startPoint y: 326, endPoint x: 964, endPoint y: 332, distance: 92.2
drag, startPoint x: 964, startPoint y: 332, endPoint x: 932, endPoint y: 329, distance: 32.1
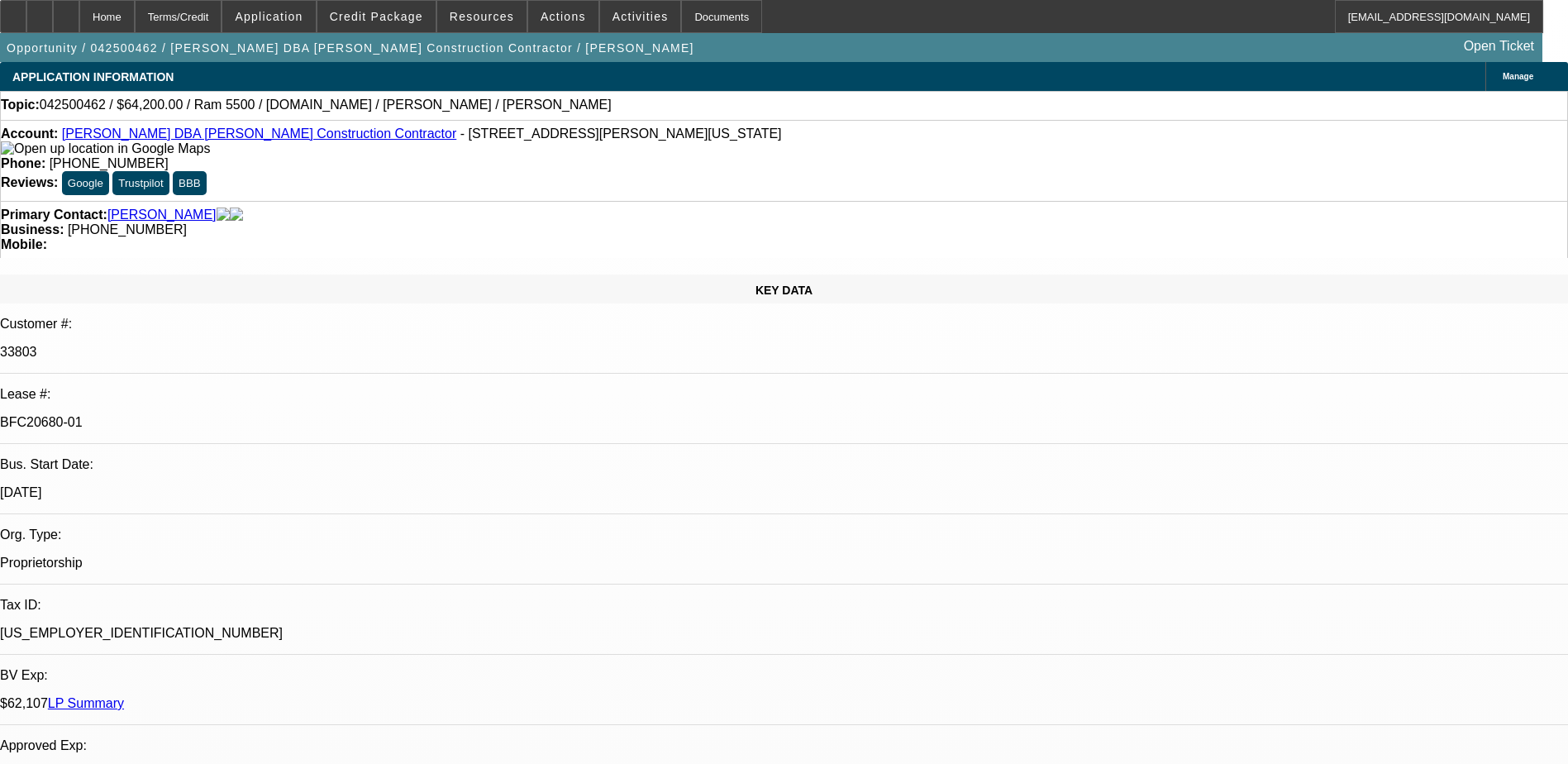
copy p "[PERSON_NAME]"
